Goal: Contribute content: Add original content to the website for others to see

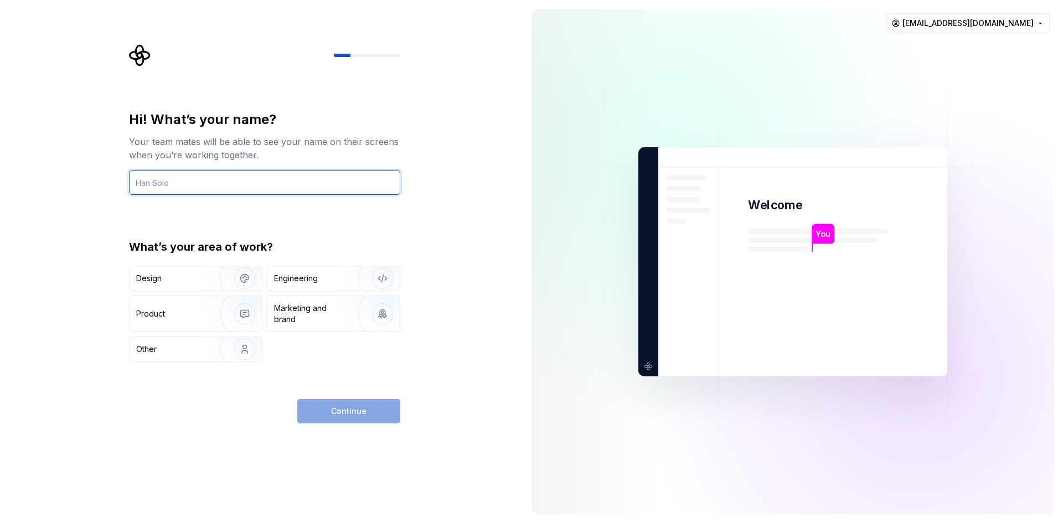
click at [304, 185] on input "text" at bounding box center [264, 183] width 271 height 24
type input "Eusebjo"
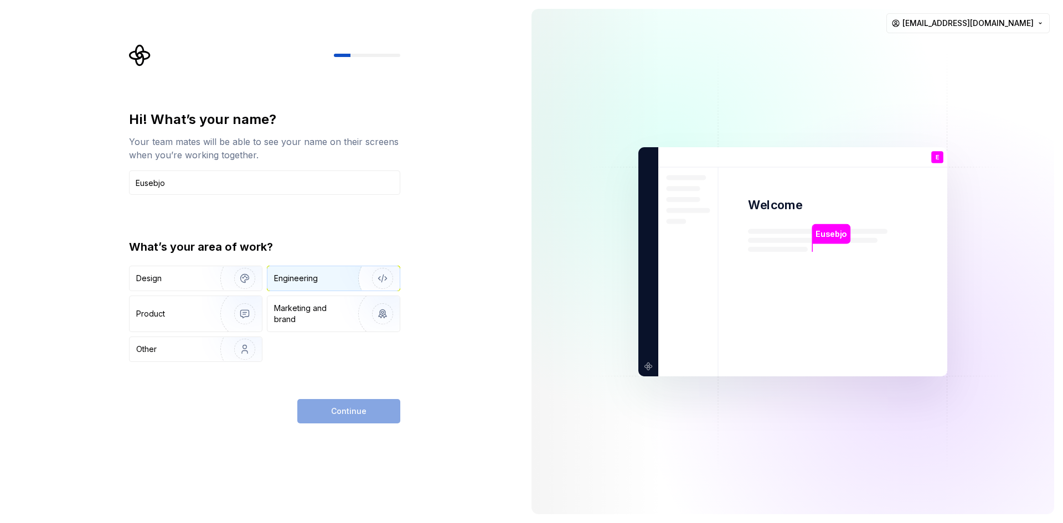
click at [343, 279] on img "button" at bounding box center [375, 278] width 71 height 74
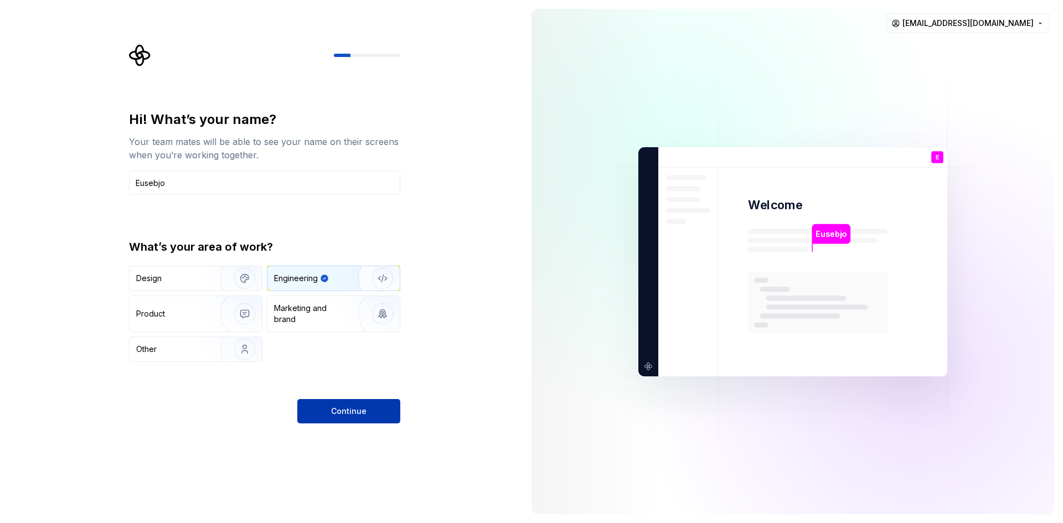
click at [364, 405] on button "Continue" at bounding box center [348, 411] width 103 height 24
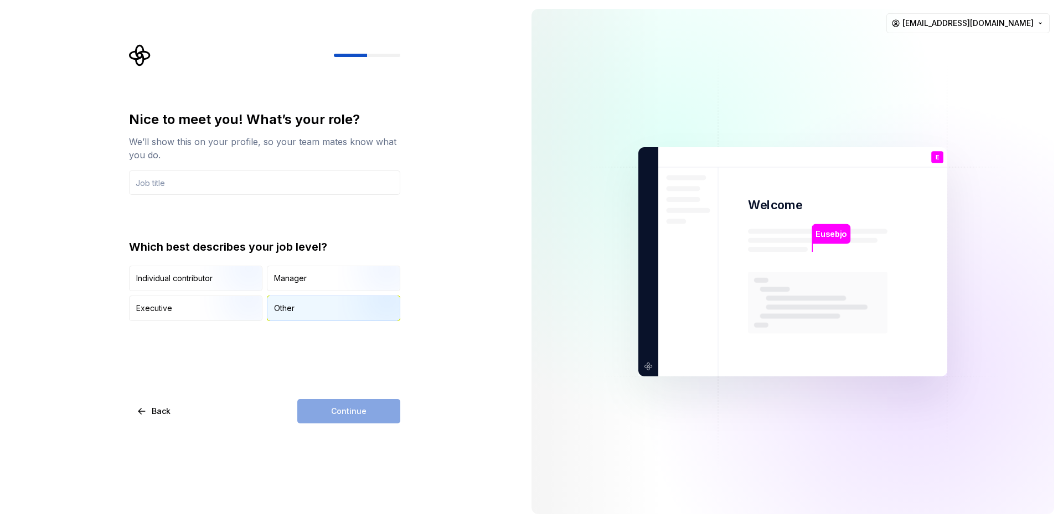
click at [311, 313] on div "Other" at bounding box center [333, 308] width 132 height 24
drag, startPoint x: 360, startPoint y: 420, endPoint x: 334, endPoint y: 409, distance: 28.3
click at [334, 409] on div "Continue" at bounding box center [348, 411] width 103 height 24
click at [292, 310] on div "Other" at bounding box center [284, 308] width 20 height 11
click at [201, 283] on img "button" at bounding box center [235, 292] width 71 height 74
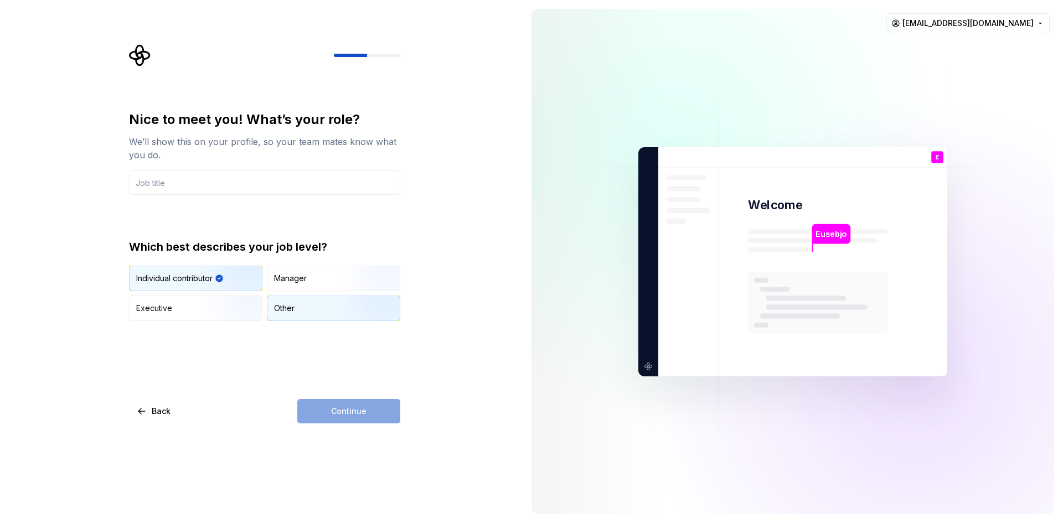
click at [293, 307] on div "Other" at bounding box center [284, 308] width 20 height 11
click at [220, 181] on input "text" at bounding box center [264, 183] width 271 height 24
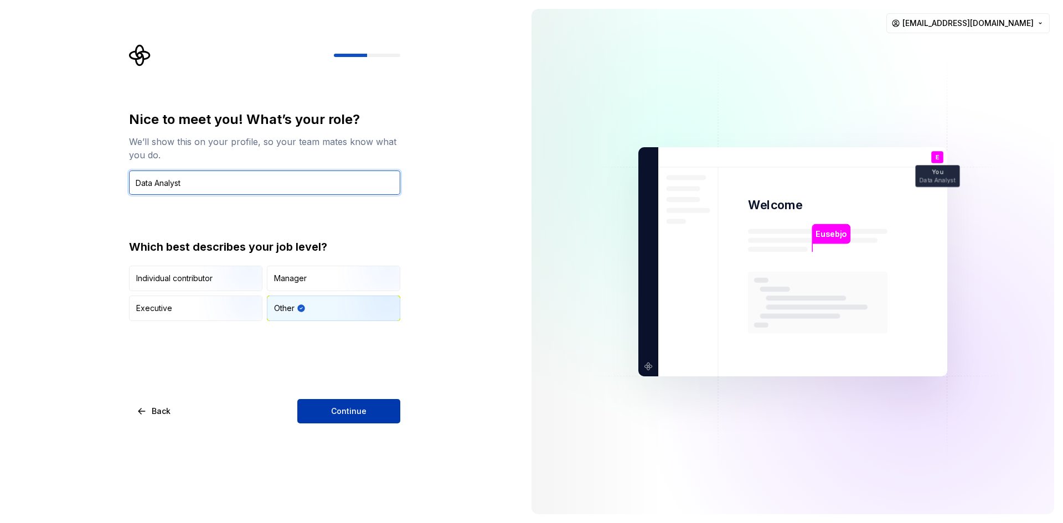
type input "Data Analyst"
click at [338, 414] on span "Continue" at bounding box center [348, 411] width 35 height 11
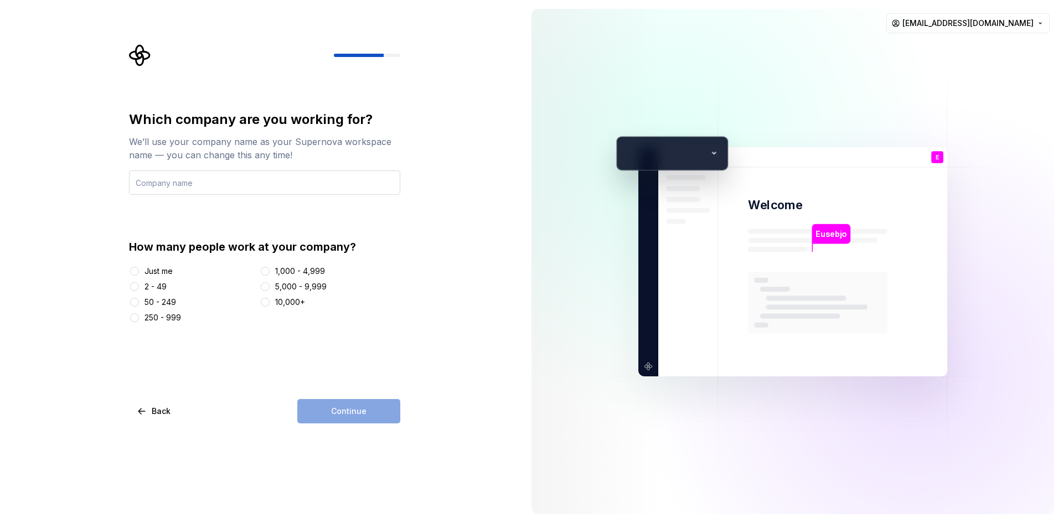
click at [237, 185] on input "text" at bounding box center [264, 183] width 271 height 24
type input "Ems"
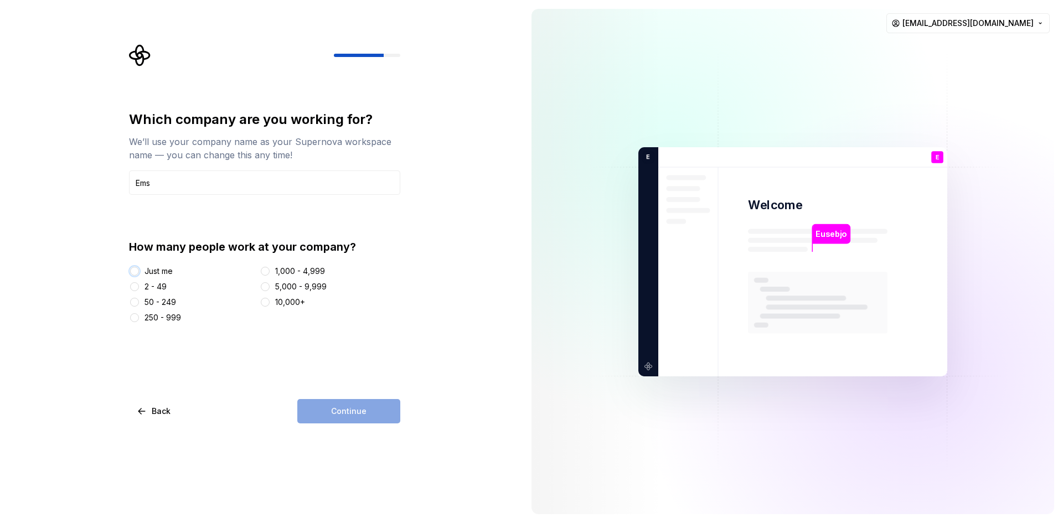
click at [138, 270] on button "Just me" at bounding box center [134, 271] width 9 height 9
click at [338, 413] on span "Continue" at bounding box center [348, 411] width 35 height 11
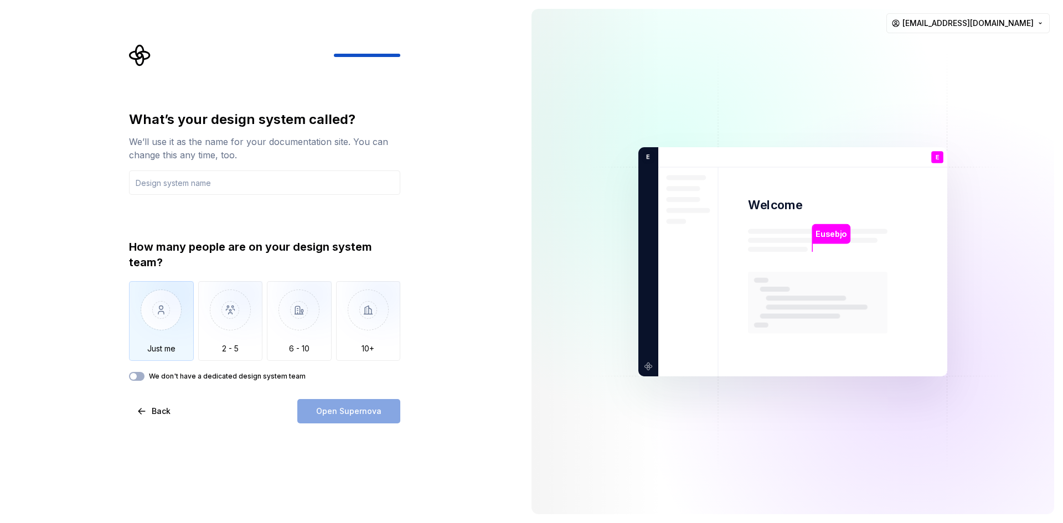
click at [159, 322] on img "button" at bounding box center [161, 318] width 65 height 74
click at [142, 373] on div "We don't have a dedicated design system team" at bounding box center [264, 376] width 271 height 9
click at [141, 377] on button "We don't have a dedicated design system team" at bounding box center [137, 376] width 16 height 9
click at [179, 184] on input "text" at bounding box center [264, 183] width 271 height 24
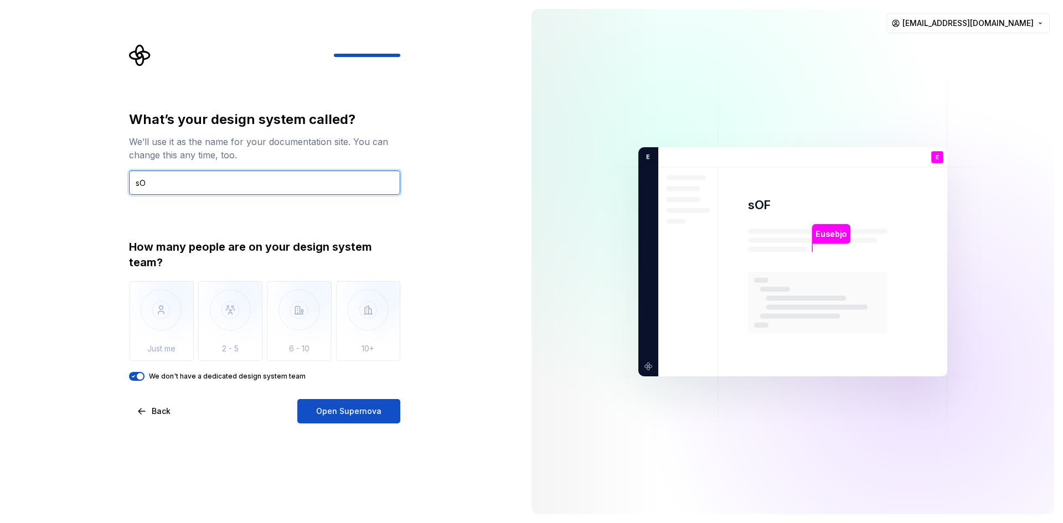
type input "s"
type input "sOft"
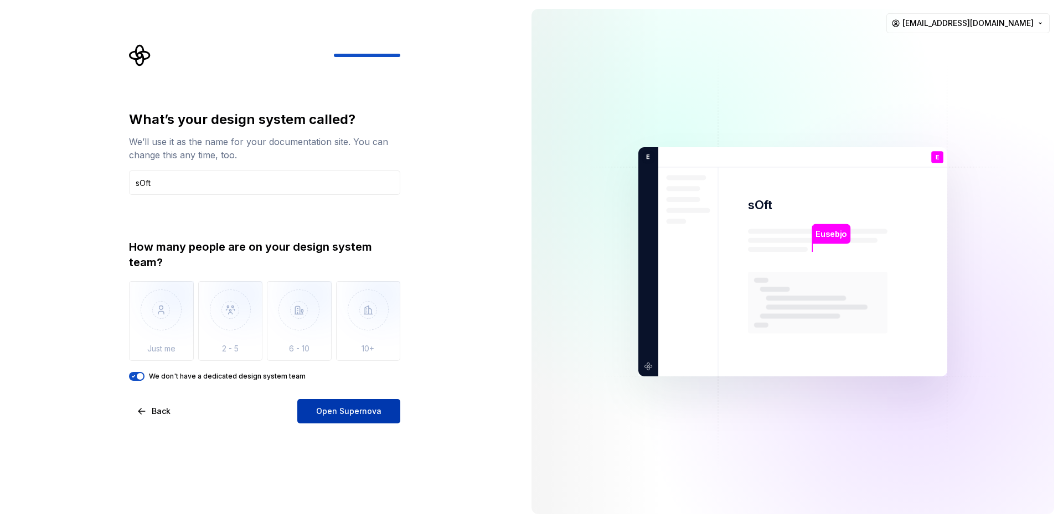
click at [360, 406] on span "Open Supernova" at bounding box center [348, 411] width 65 height 11
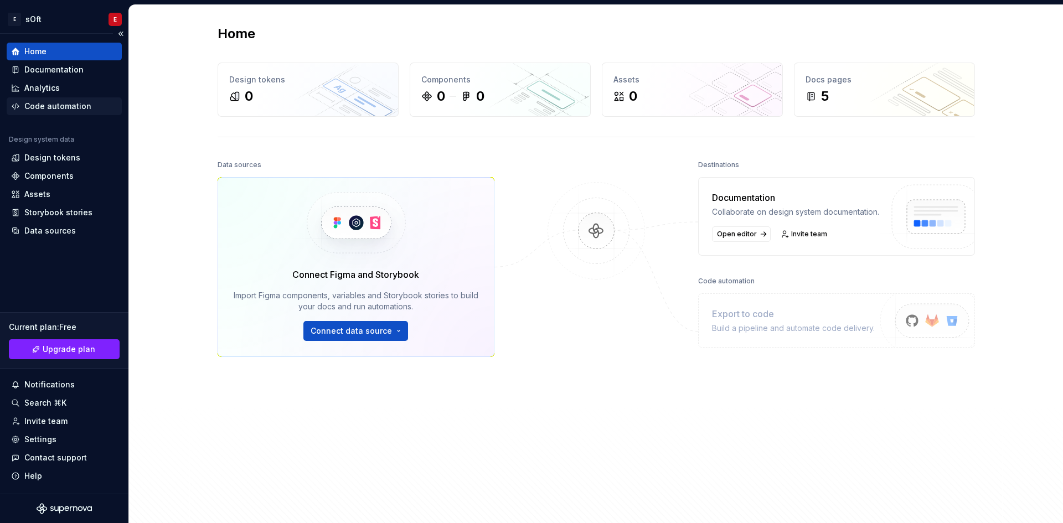
click at [71, 110] on div "Code automation" at bounding box center [57, 106] width 67 height 11
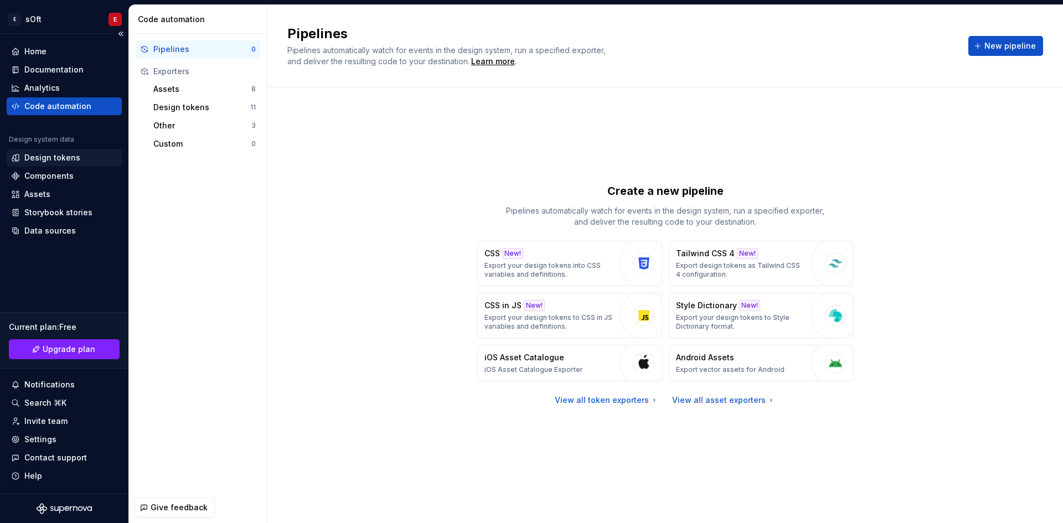
click at [68, 150] on div "Design tokens" at bounding box center [64, 158] width 115 height 18
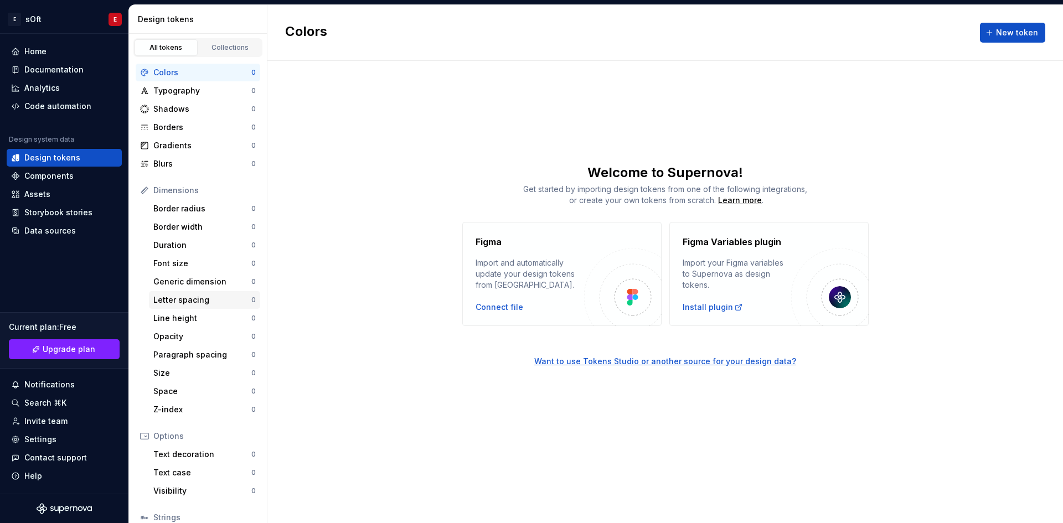
scroll to position [83, 0]
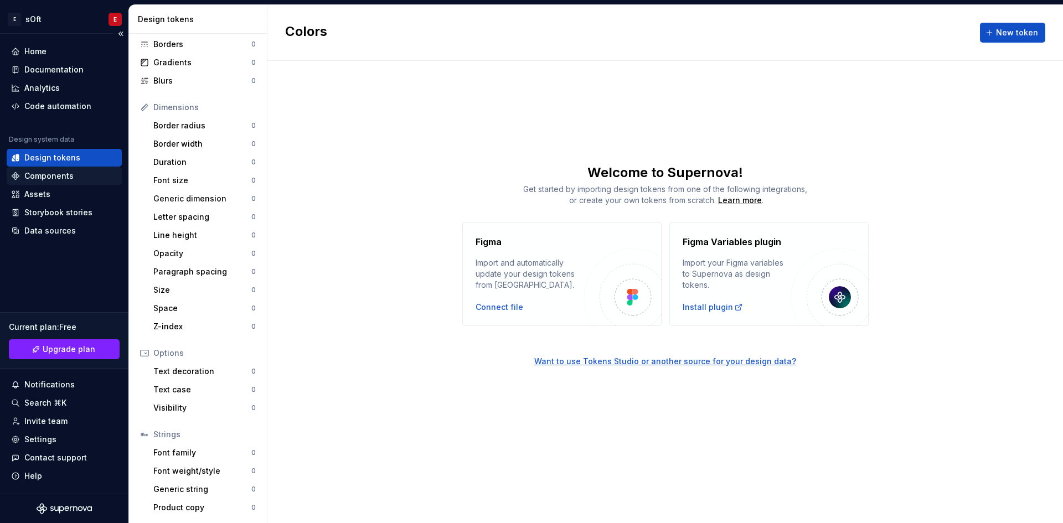
click at [55, 178] on div "Components" at bounding box center [48, 176] width 49 height 11
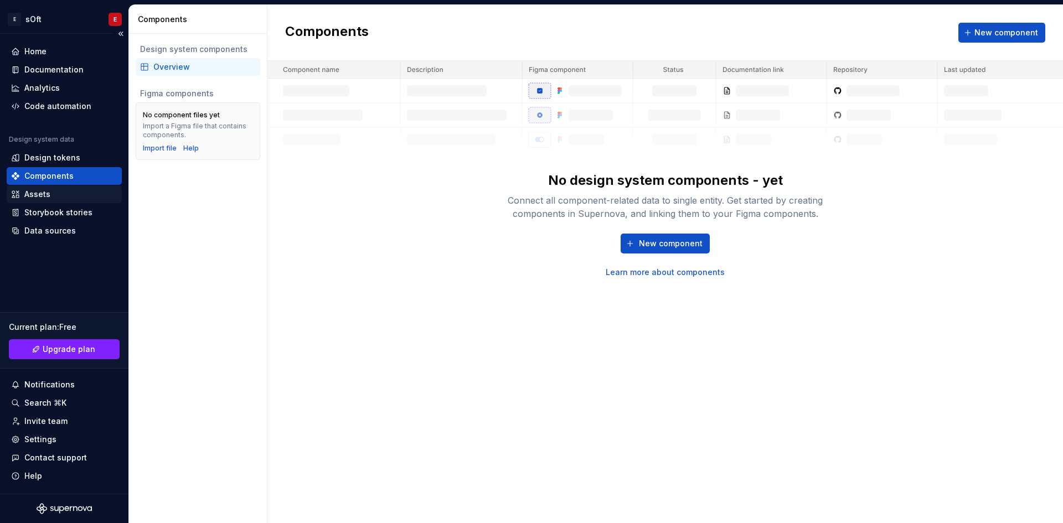
click at [63, 190] on div "Assets" at bounding box center [64, 194] width 106 height 11
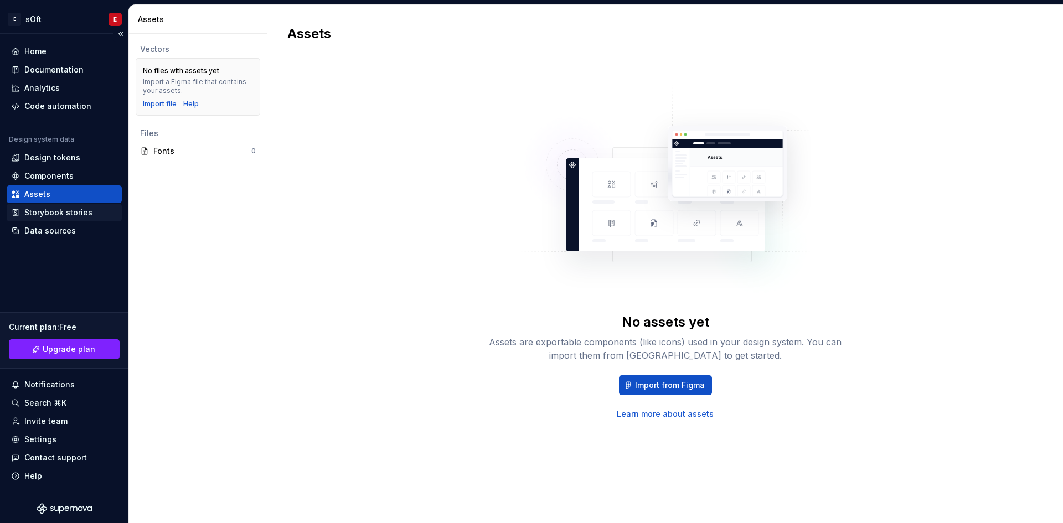
click at [76, 213] on div "Storybook stories" at bounding box center [58, 212] width 68 height 11
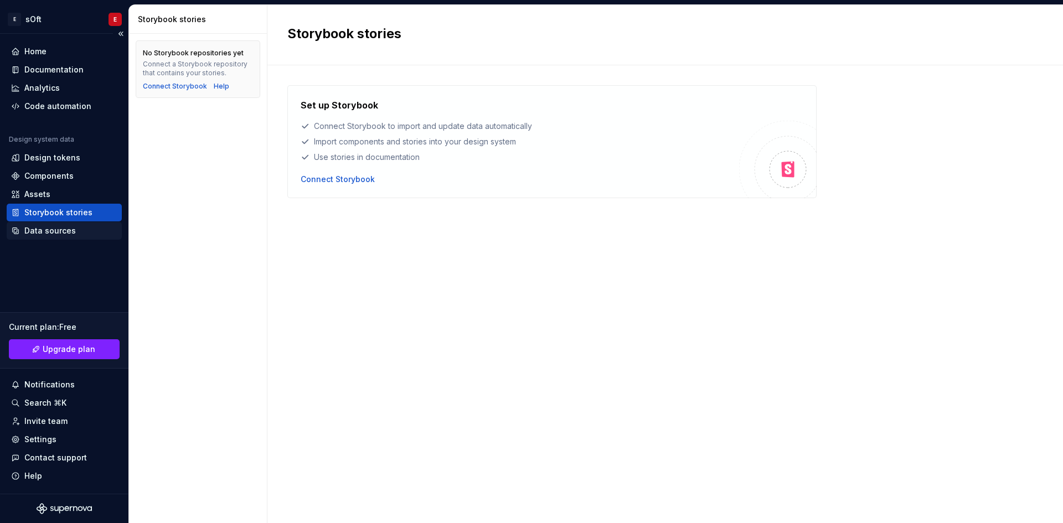
click at [74, 232] on div "Data sources" at bounding box center [64, 230] width 106 height 11
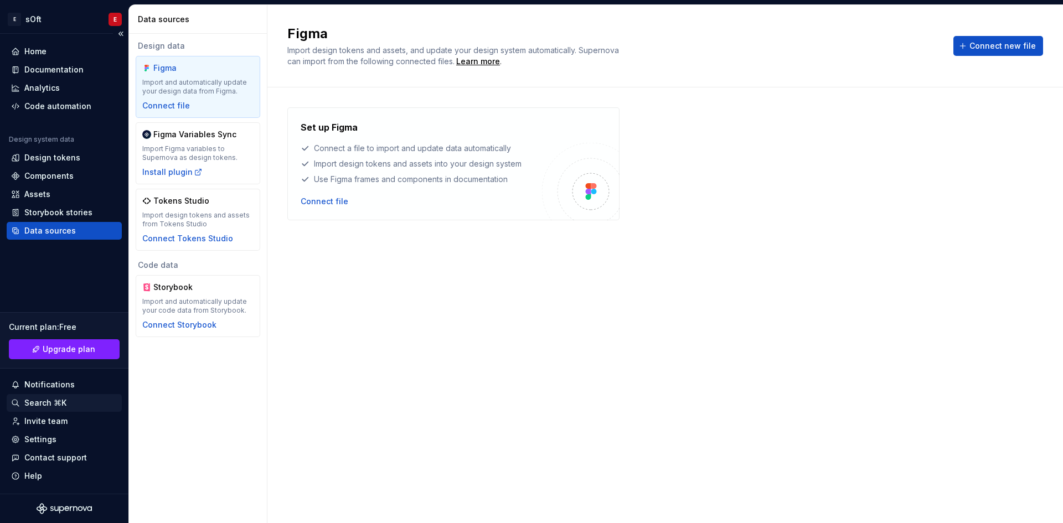
click at [61, 404] on div "Search ⌘K" at bounding box center [45, 403] width 42 height 11
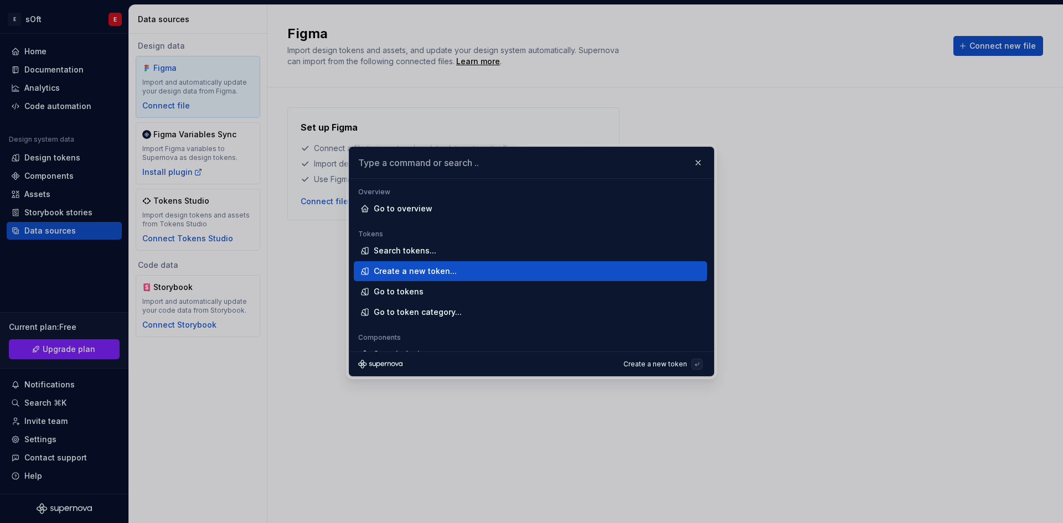
click at [411, 276] on div "Create a new token..." at bounding box center [415, 271] width 83 height 11
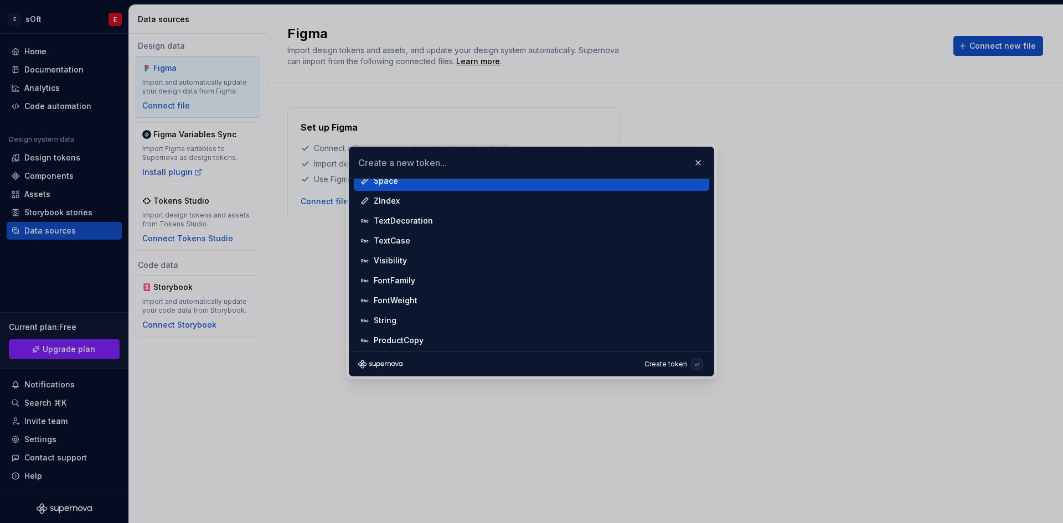
scroll to position [334, 0]
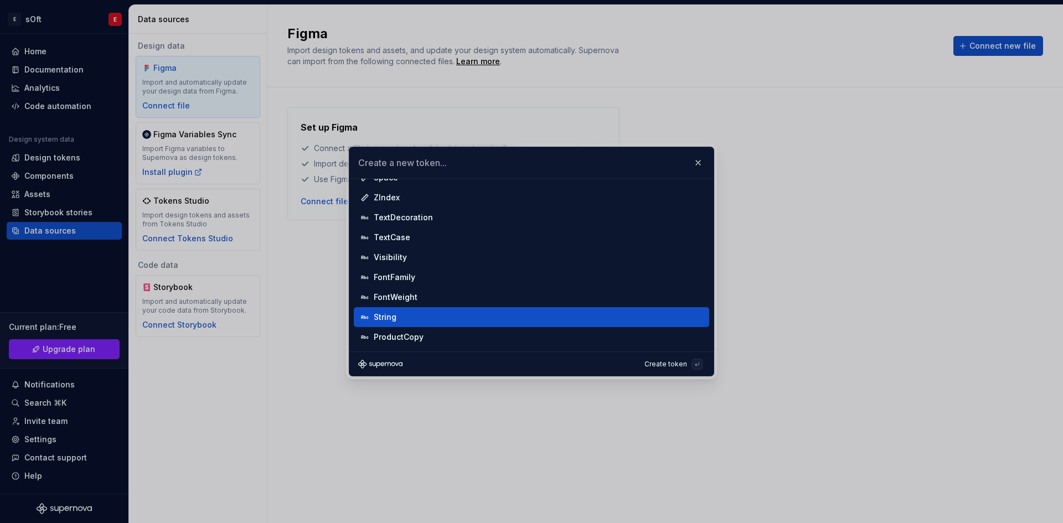
click at [398, 311] on div "String" at bounding box center [531, 317] width 355 height 20
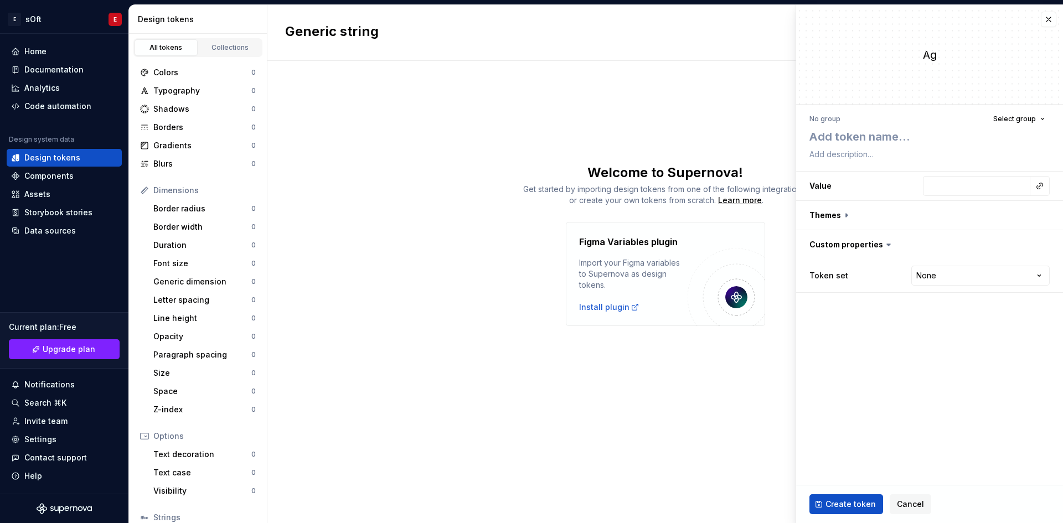
type textarea "*"
click at [1048, 15] on button "button" at bounding box center [1049, 20] width 16 height 16
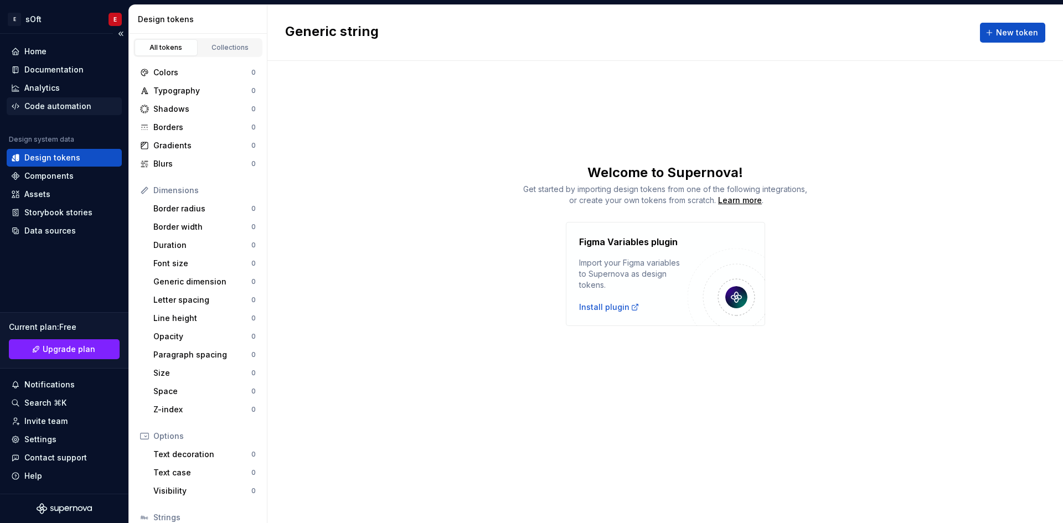
click at [38, 105] on div "Code automation" at bounding box center [57, 106] width 67 height 11
